Goal: Information Seeking & Learning: Learn about a topic

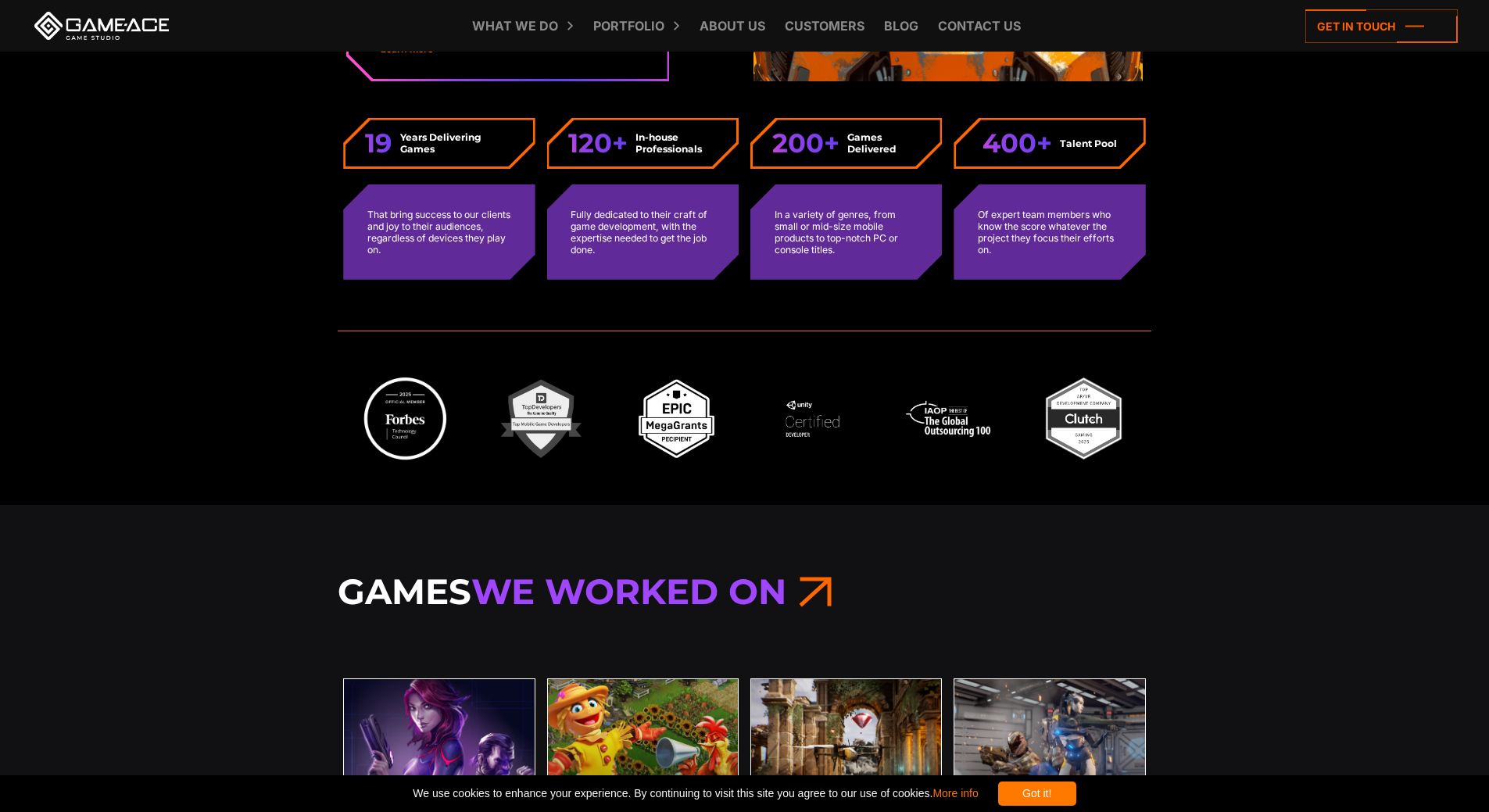
scroll to position [4611, 0]
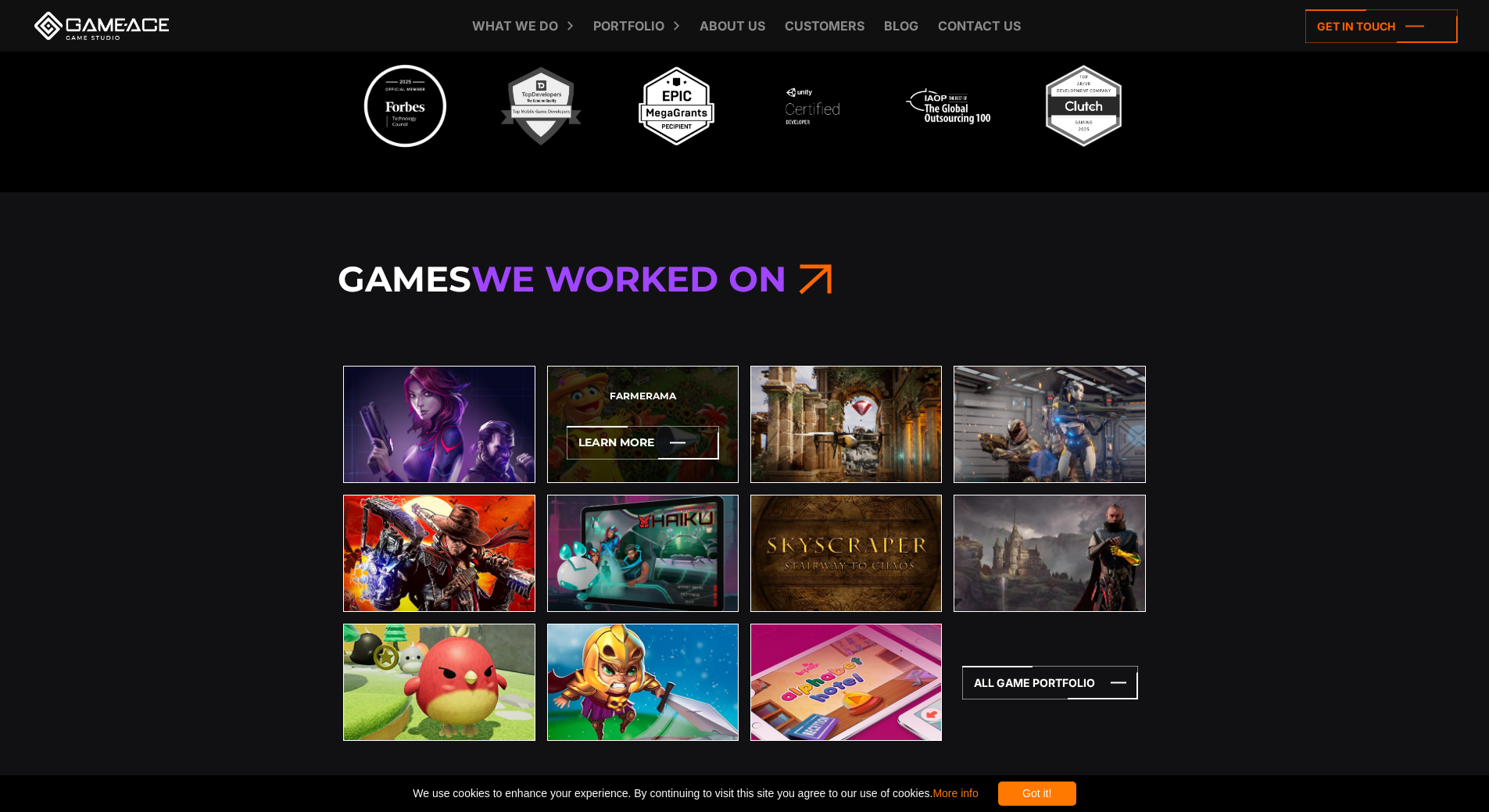
click at [702, 401] on div "Farmerama Learn More" at bounding box center [643, 424] width 191 height 118
click at [683, 436] on icon at bounding box center [643, 443] width 152 height 34
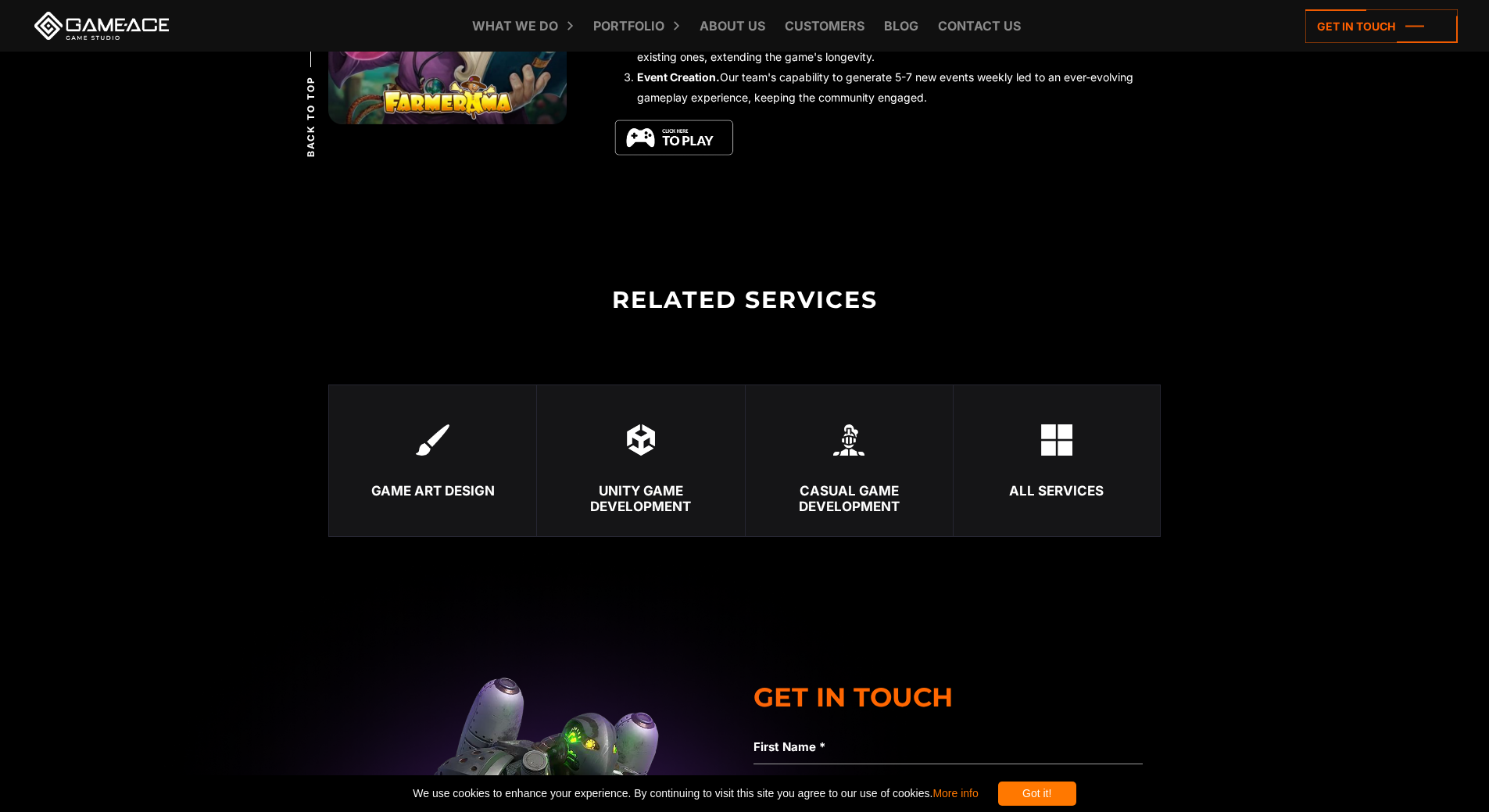
scroll to position [5549, 0]
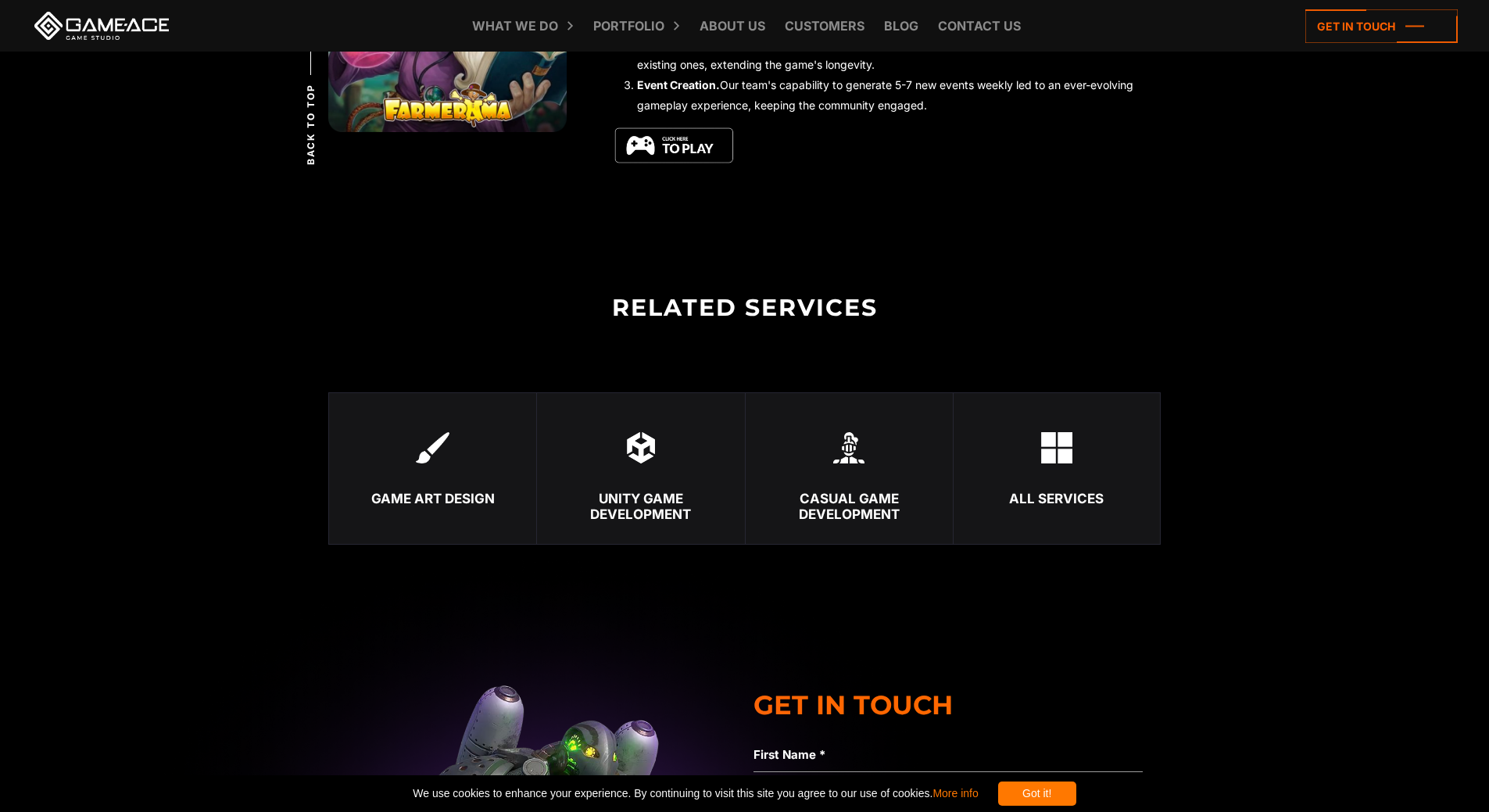
click at [700, 149] on img at bounding box center [673, 145] width 121 height 38
